Goal: Information Seeking & Learning: Learn about a topic

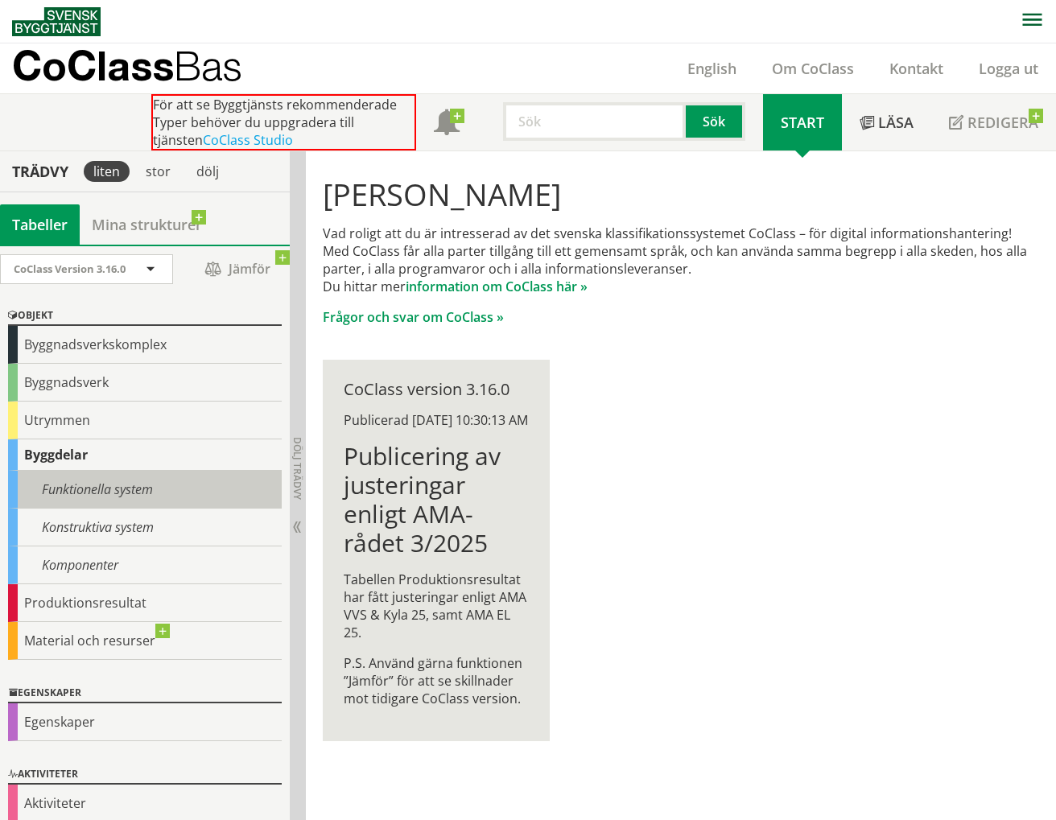
click at [98, 483] on div "Funktionella system" at bounding box center [145, 490] width 274 height 38
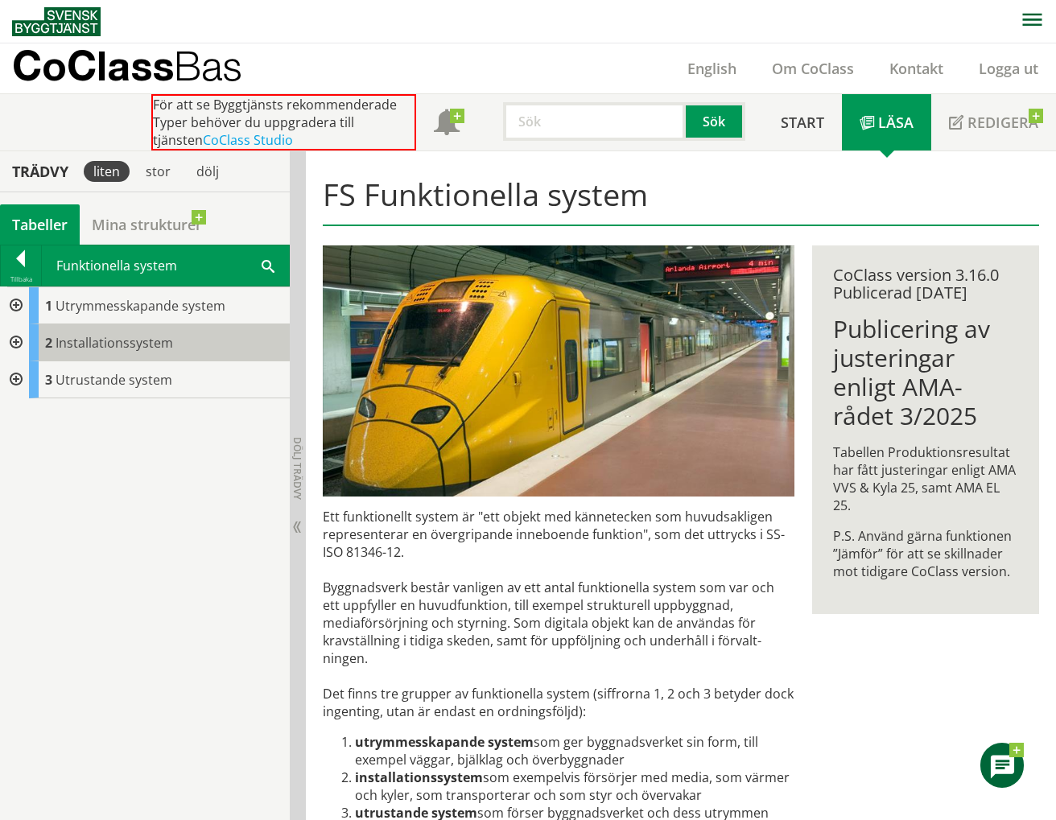
click at [106, 338] on span "Installationssystem" at bounding box center [115, 343] width 118 height 18
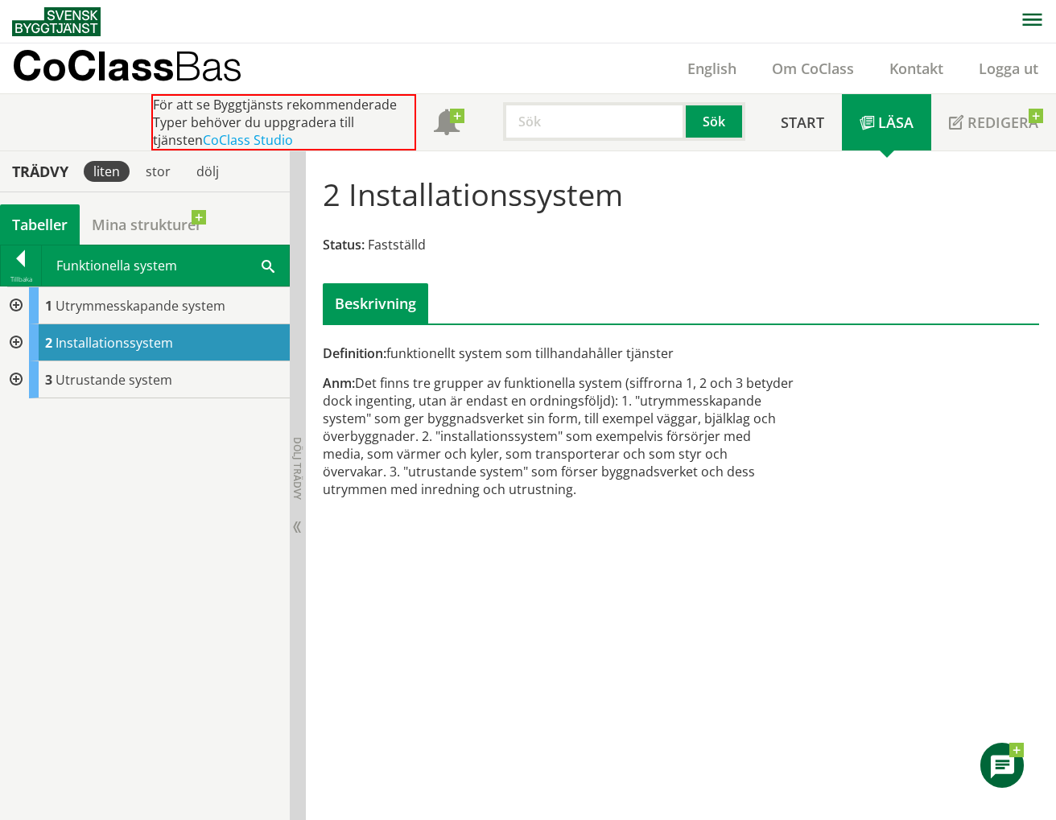
click at [14, 336] on div at bounding box center [14, 342] width 29 height 37
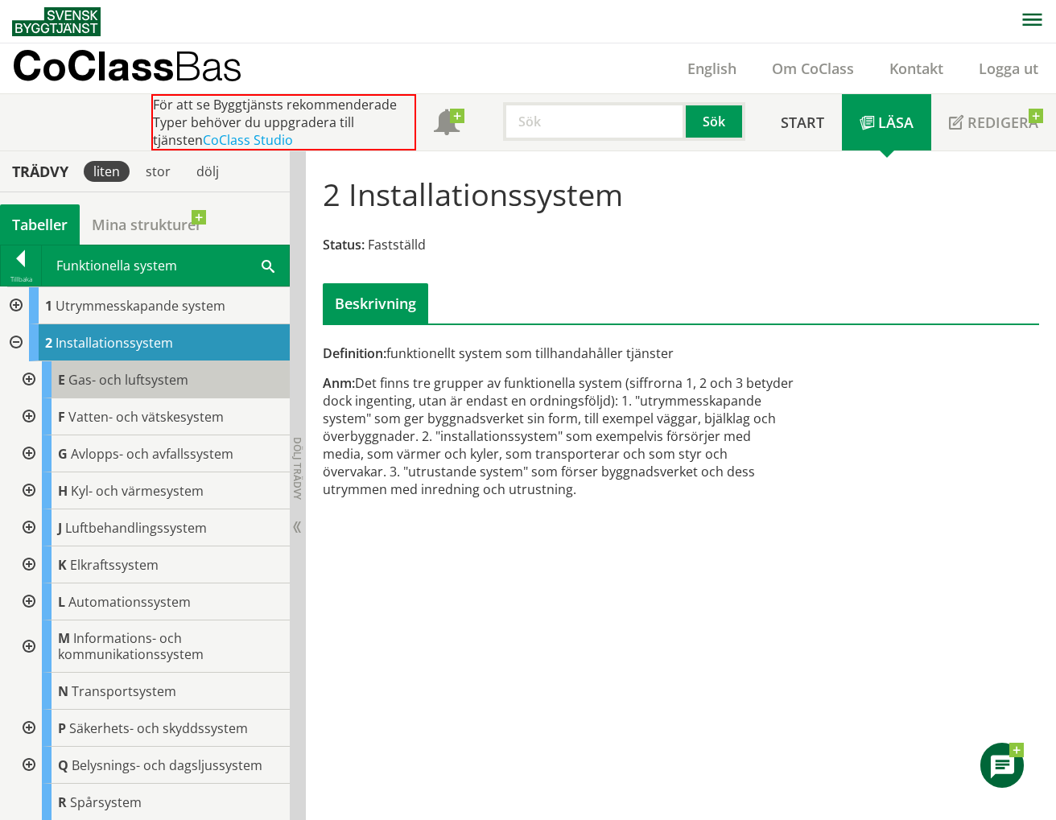
scroll to position [35, 0]
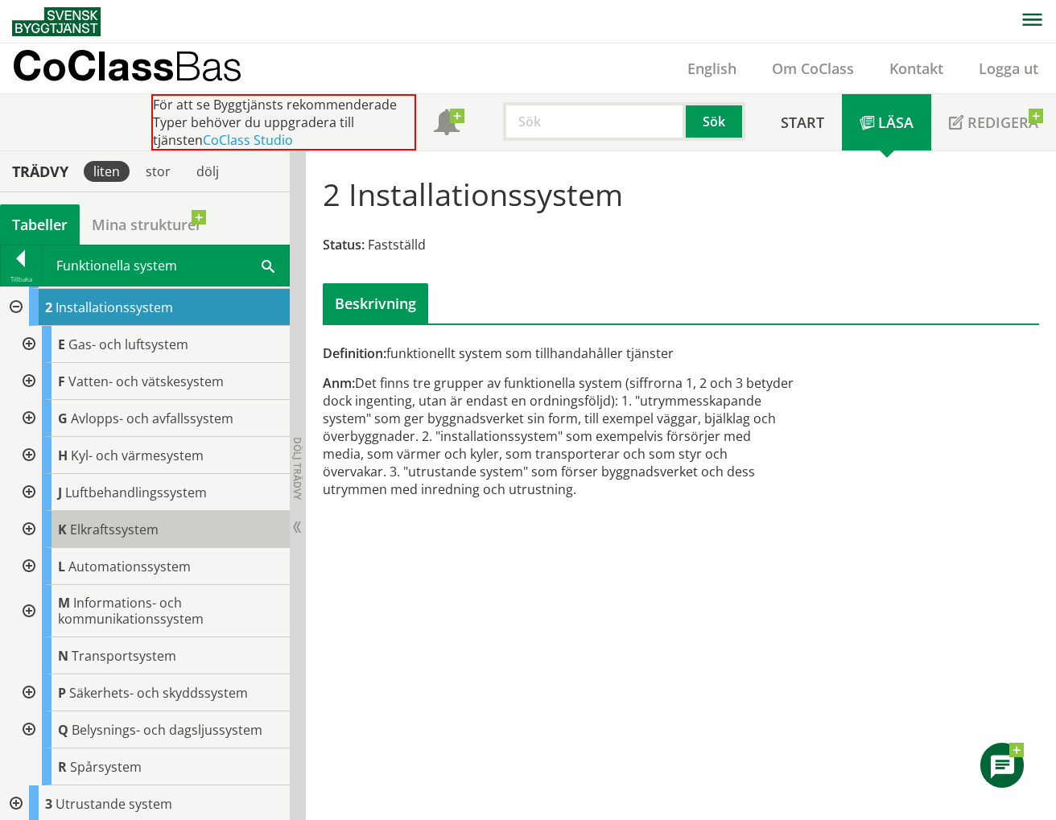
click at [134, 530] on span "Elkraftssystem" at bounding box center [114, 530] width 89 height 18
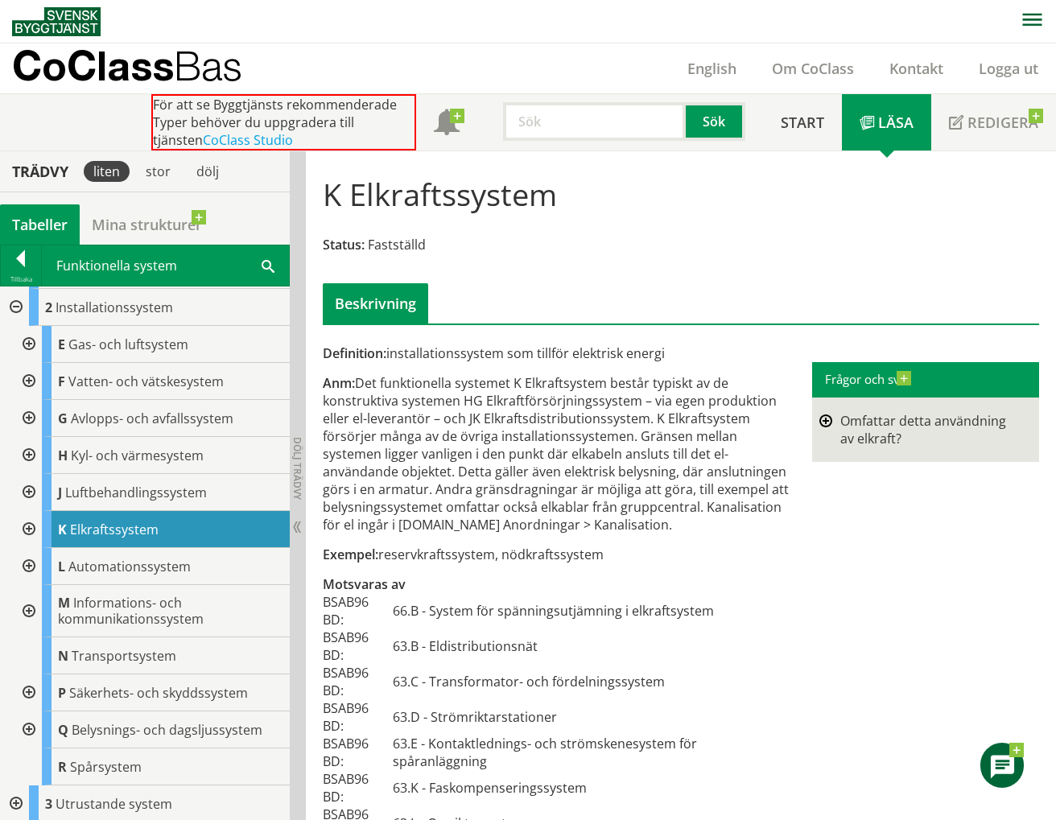
click at [32, 524] on div at bounding box center [27, 529] width 29 height 37
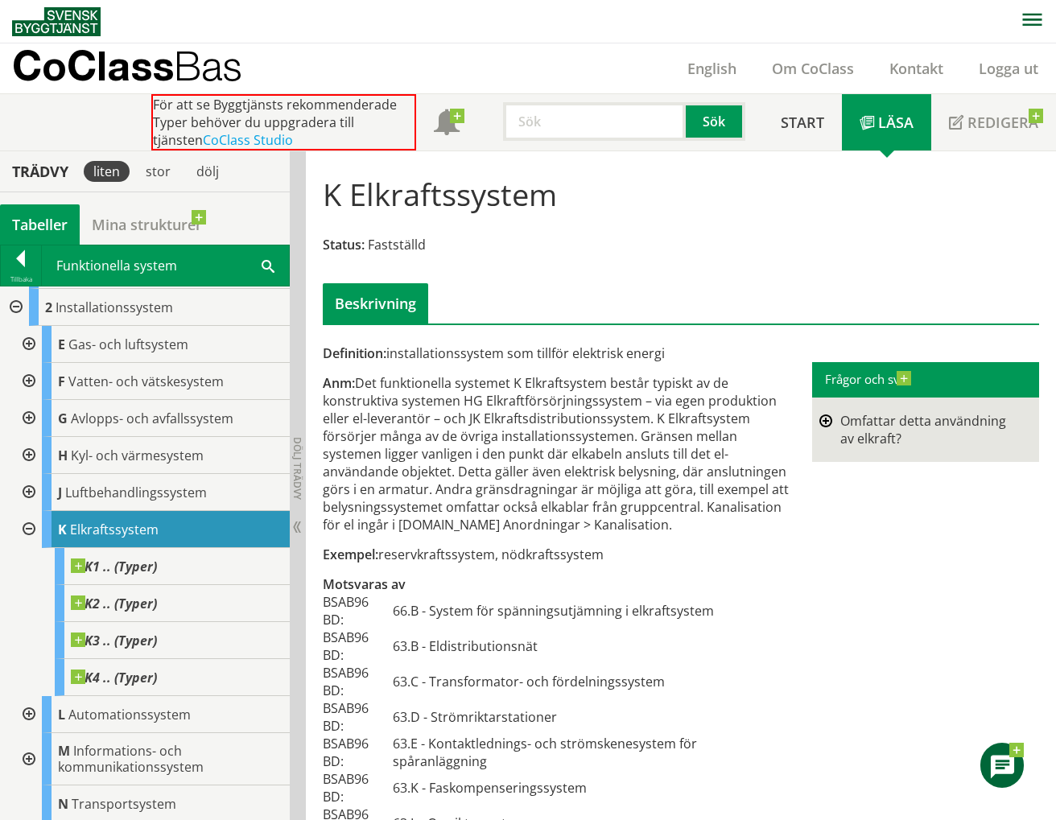
scroll to position [116, 0]
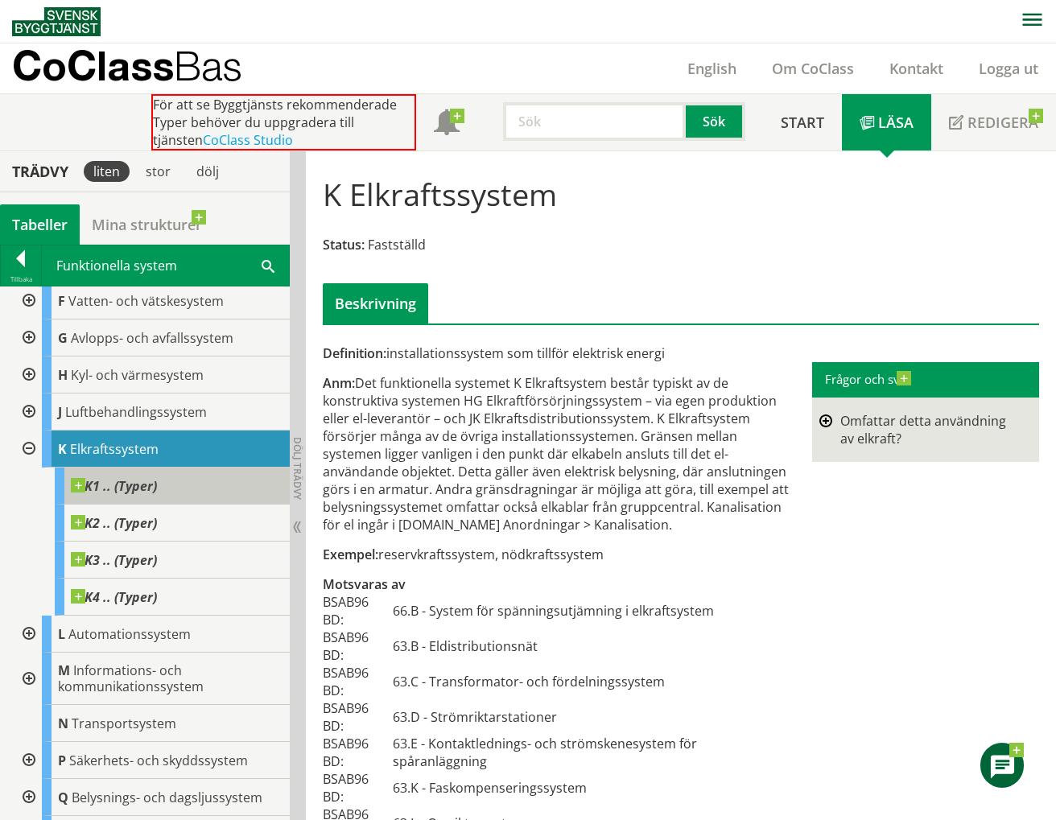
click at [125, 489] on span "K1 .. (Typer)" at bounding box center [114, 486] width 86 height 16
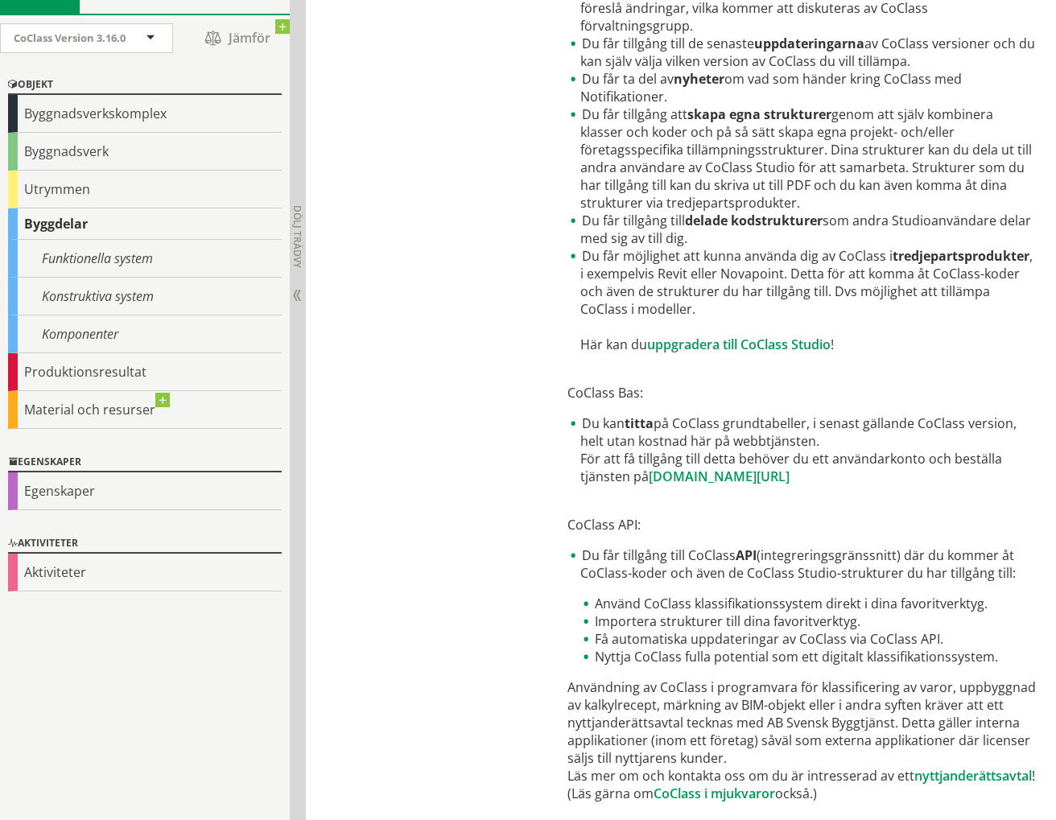
scroll to position [838, 0]
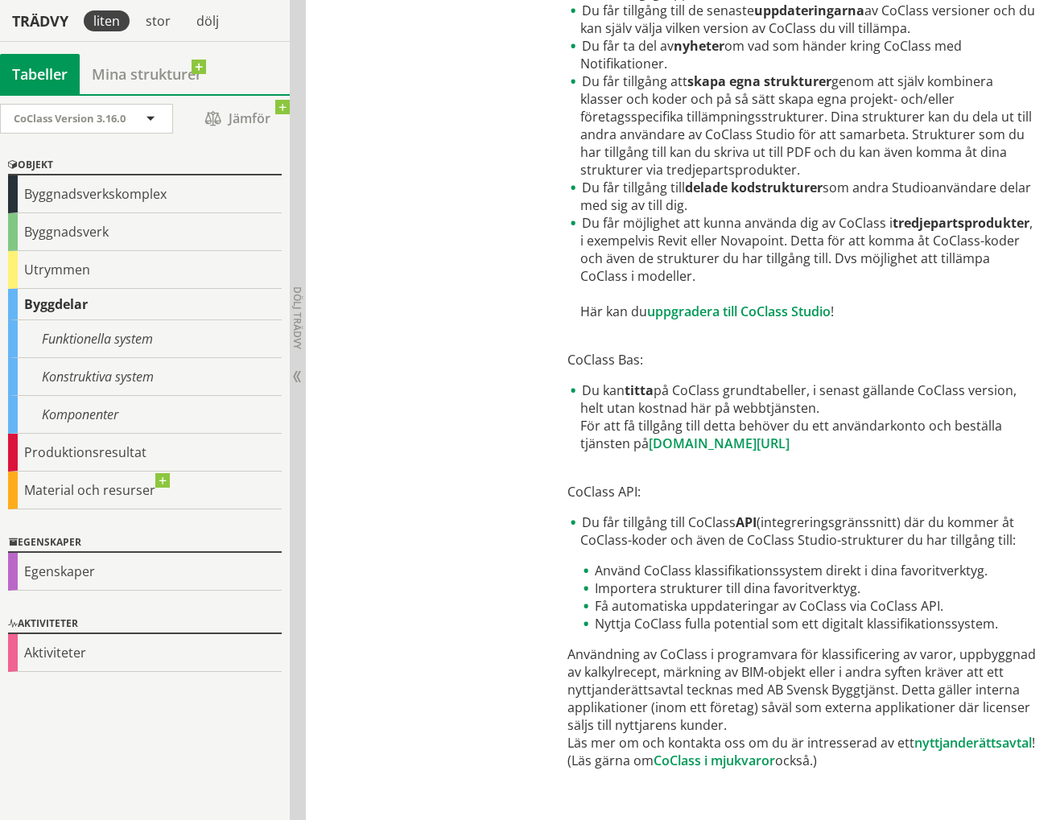
drag, startPoint x: 422, startPoint y: 561, endPoint x: 428, endPoint y: 553, distance: 10.3
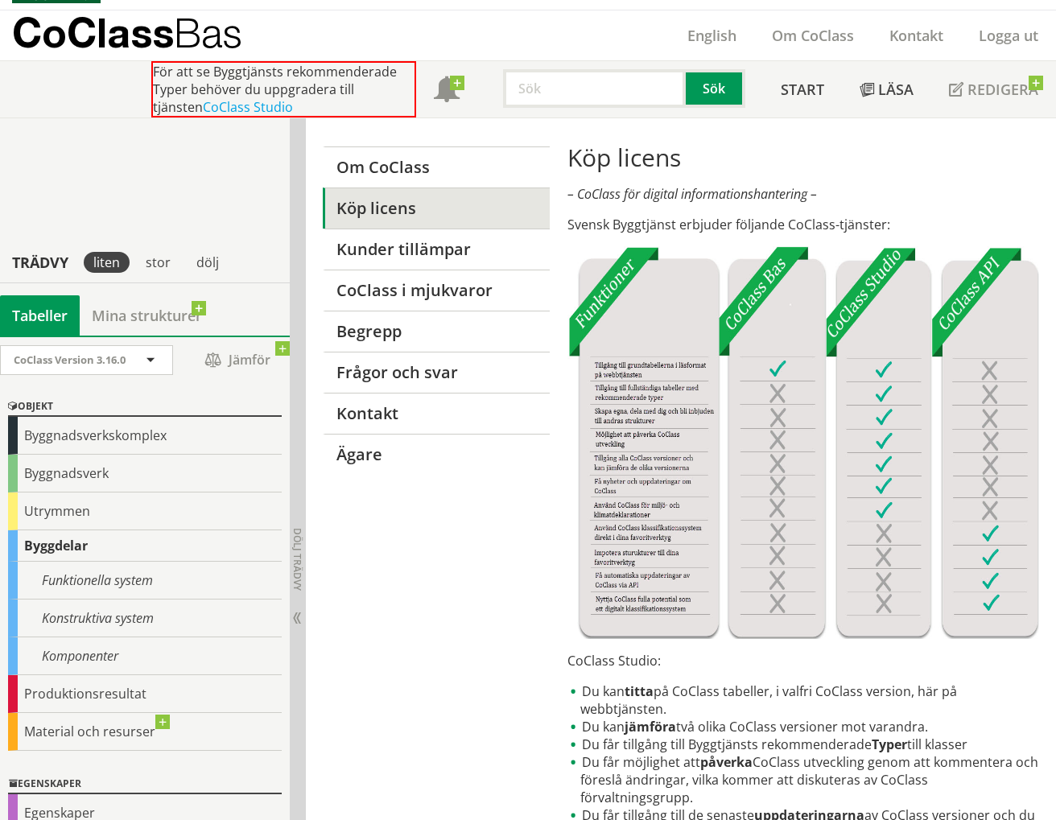
scroll to position [0, 0]
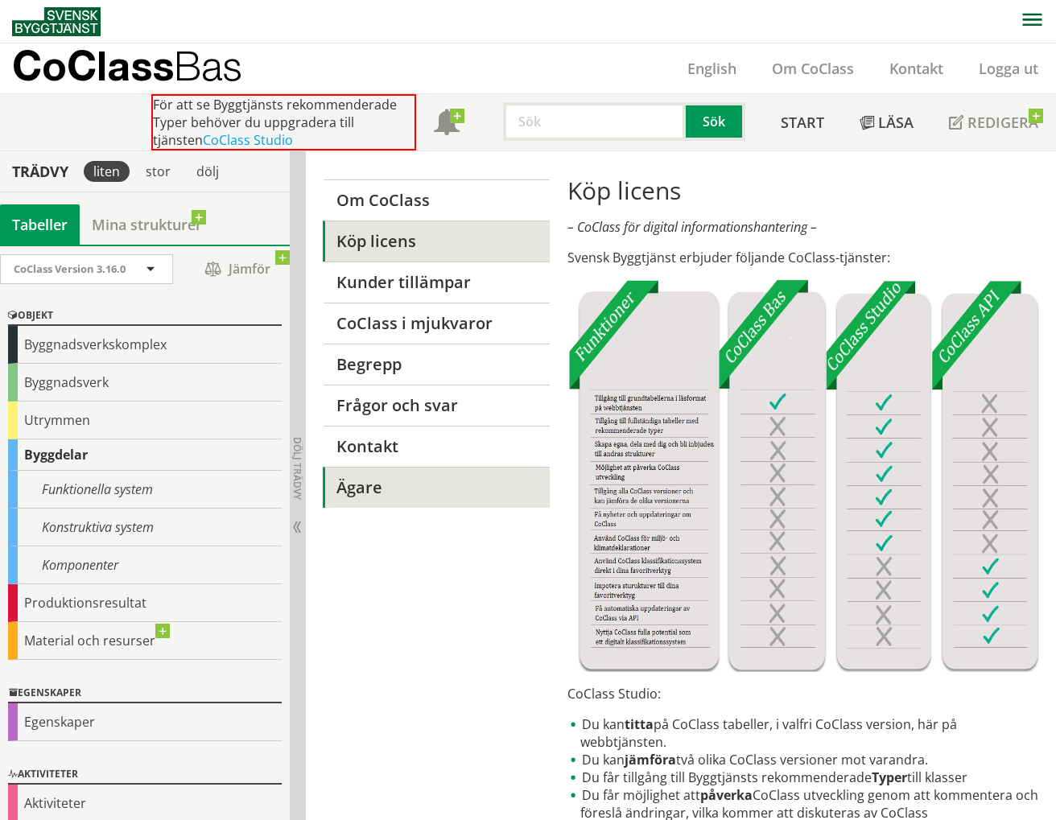
drag, startPoint x: 472, startPoint y: 478, endPoint x: 482, endPoint y: 465, distance: 16.6
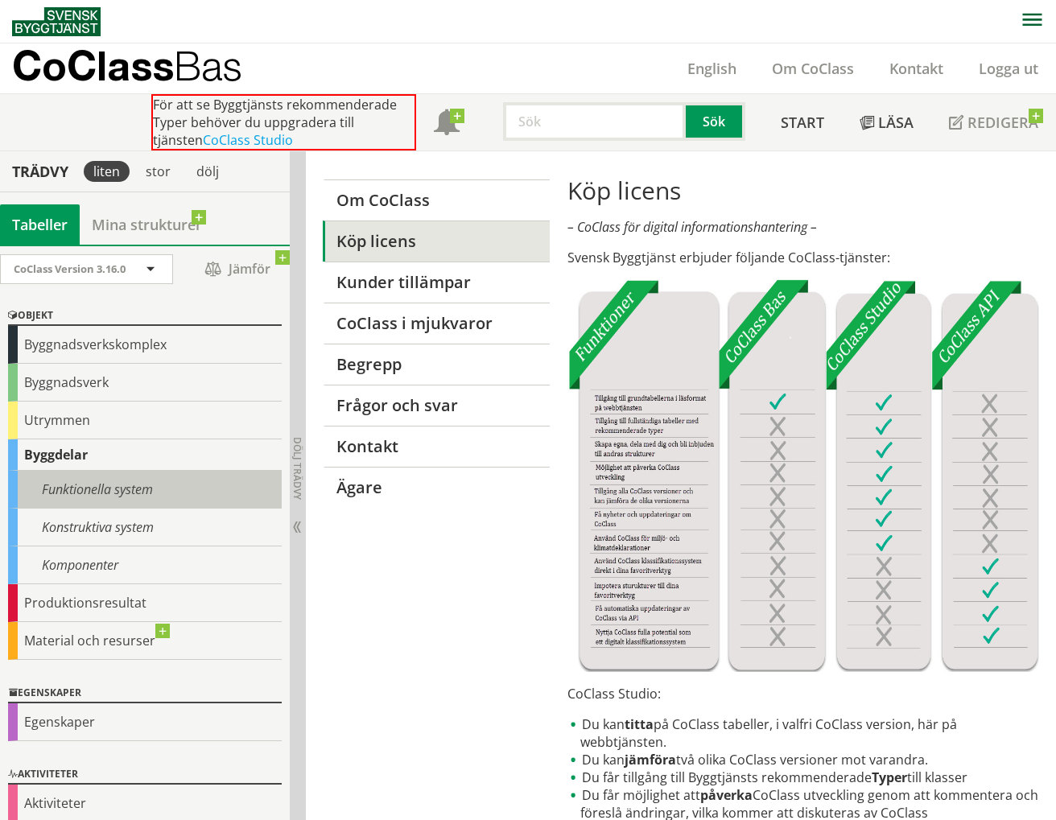
drag, startPoint x: 215, startPoint y: 520, endPoint x: 200, endPoint y: 499, distance: 25.9
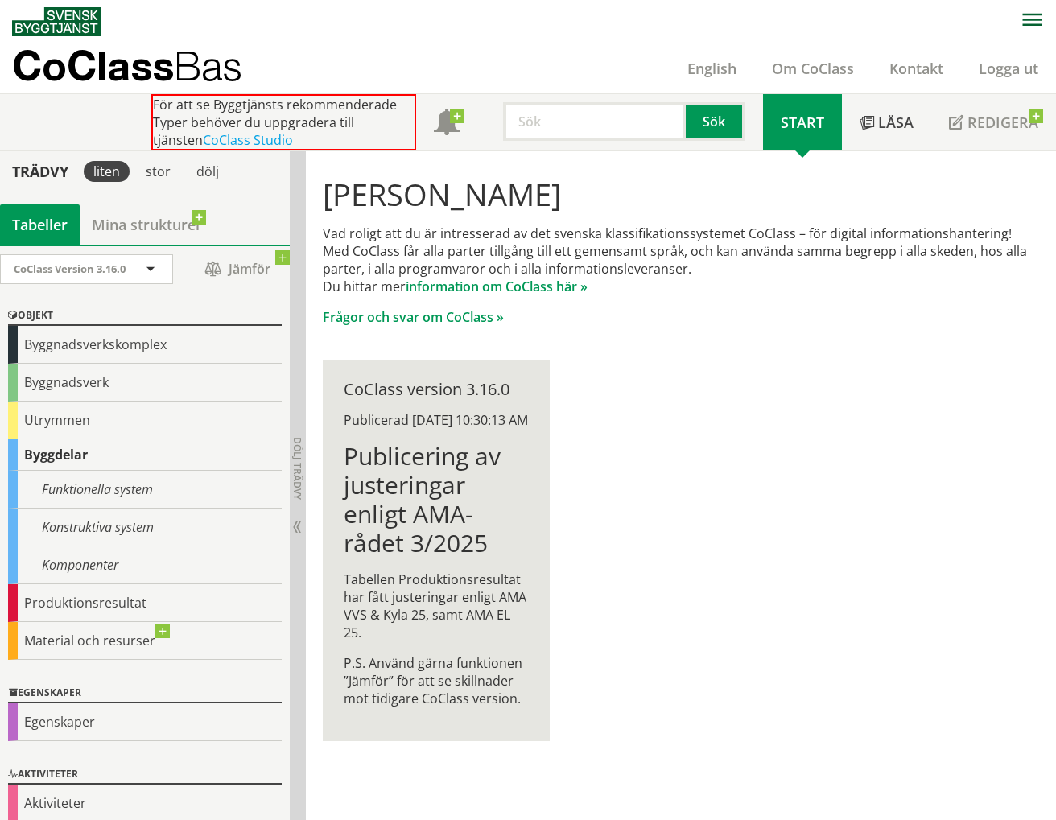
click at [77, 26] on img at bounding box center [56, 21] width 89 height 29
